Goal: Find specific page/section: Find specific page/section

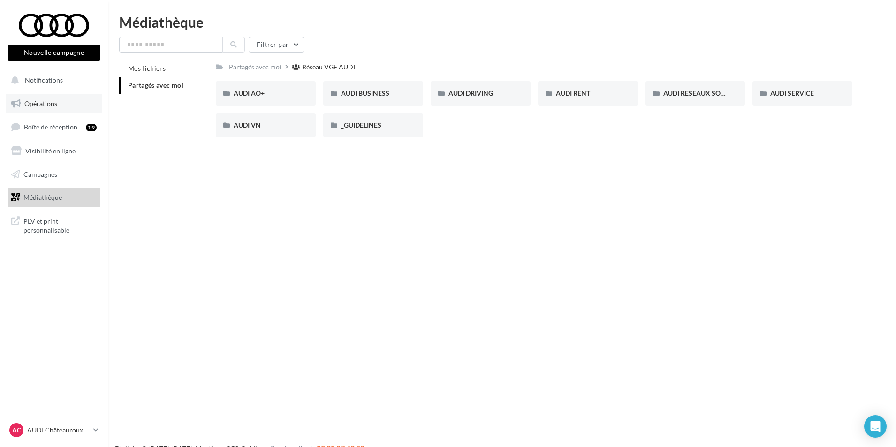
click at [58, 109] on link "Opérations" at bounding box center [54, 104] width 97 height 20
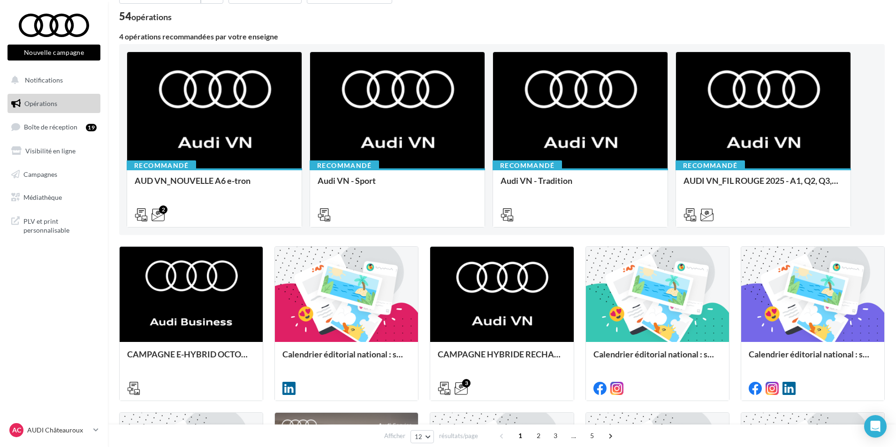
scroll to position [188, 0]
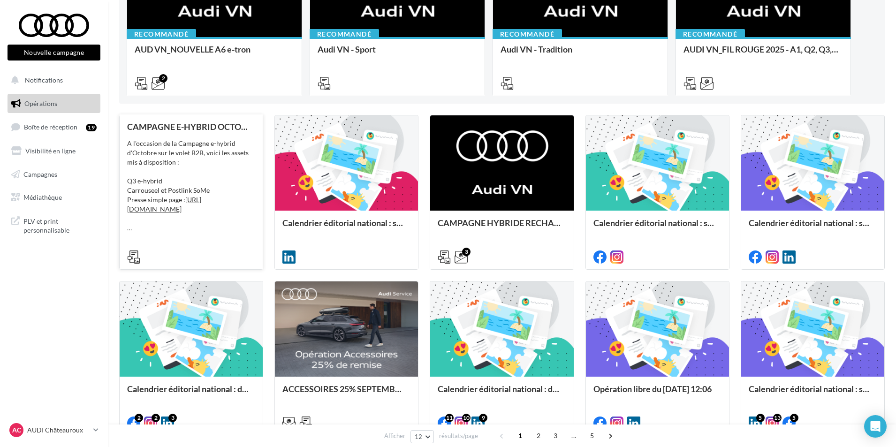
click at [212, 251] on div at bounding box center [191, 255] width 128 height 11
click at [223, 154] on div "A l'occasion de la Campagne e-hybrid d'Octobre sur le volet B2B, voici les asse…" at bounding box center [191, 186] width 128 height 94
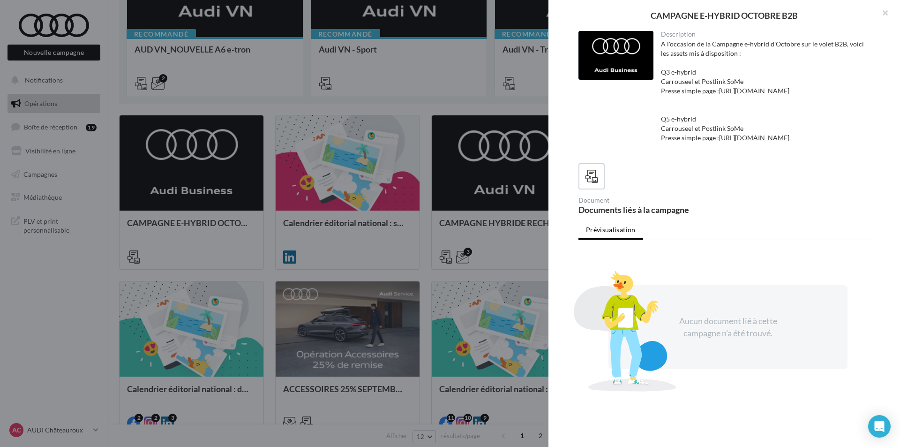
click at [301, 173] on div at bounding box center [450, 223] width 900 height 447
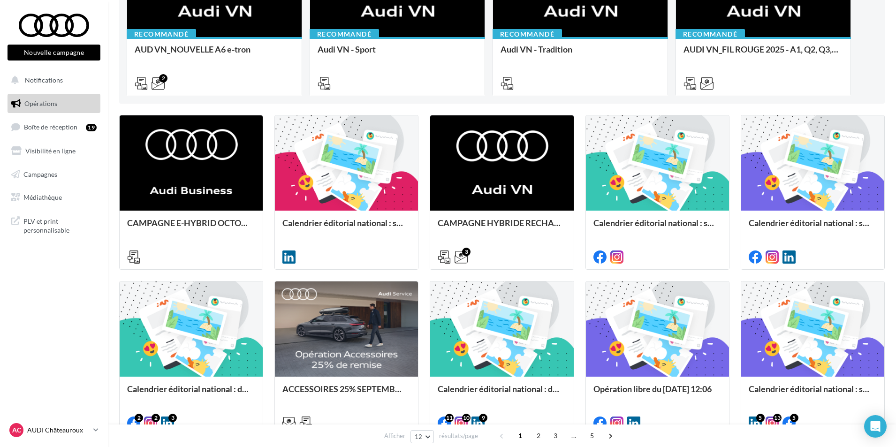
click at [47, 428] on p "AUDI Châteauroux" at bounding box center [58, 429] width 62 height 9
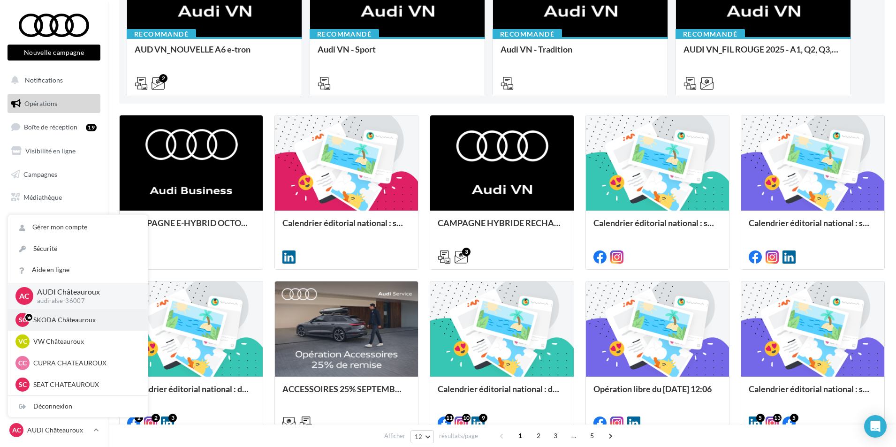
click at [102, 326] on div "SC SKODA Châteauroux sk-cha-sen" at bounding box center [77, 320] width 125 height 14
